Goal: Task Accomplishment & Management: Manage account settings

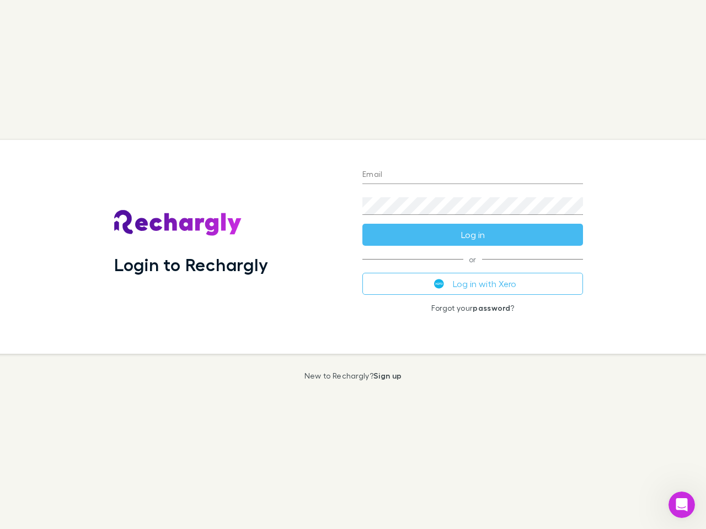
click at [353, 265] on div "Login to Rechargly" at bounding box center [229, 247] width 248 height 214
click at [472, 175] on input "Email" at bounding box center [472, 175] width 221 height 18
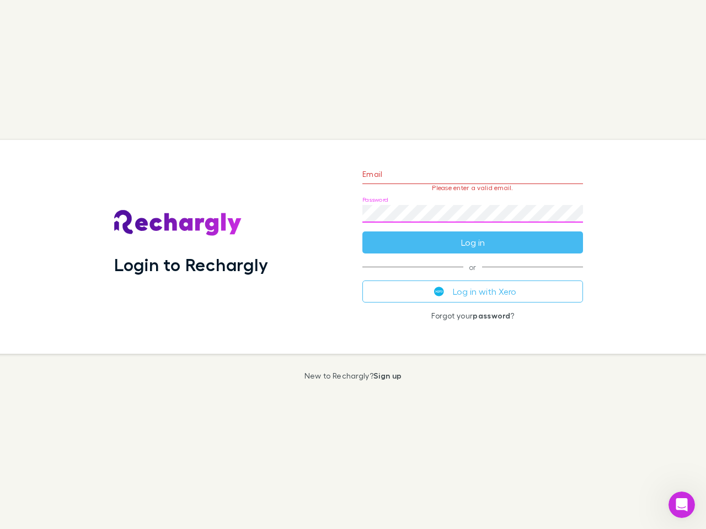
click at [472, 235] on form "Email Please enter a valid email. Password Log in" at bounding box center [472, 206] width 221 height 96
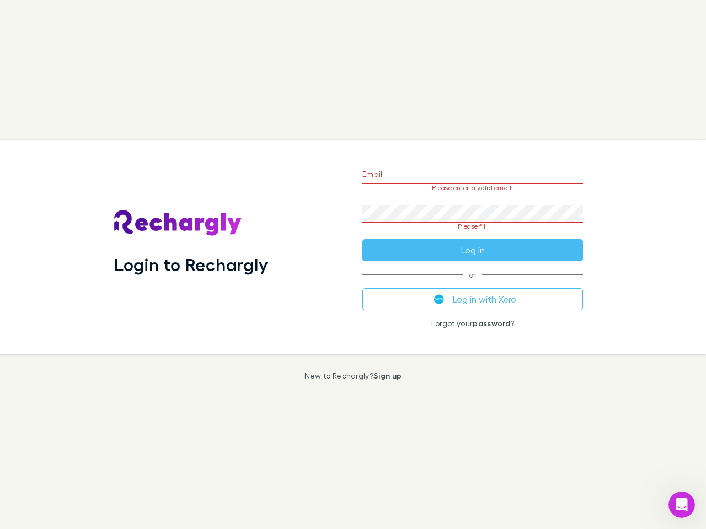
click at [472, 284] on div "Email Please enter a valid email. Password Please fill Log in or Log in with Xe…" at bounding box center [472, 247] width 238 height 214
click at [681, 505] on icon "Open Intercom Messenger" at bounding box center [682, 505] width 18 height 18
